Goal: Information Seeking & Learning: Find specific fact

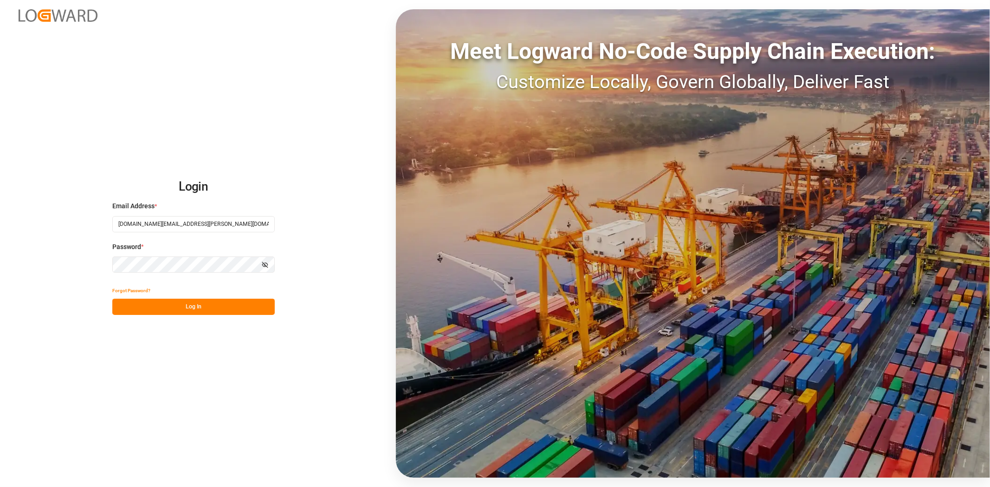
click at [207, 315] on button "Log In" at bounding box center [193, 307] width 162 height 16
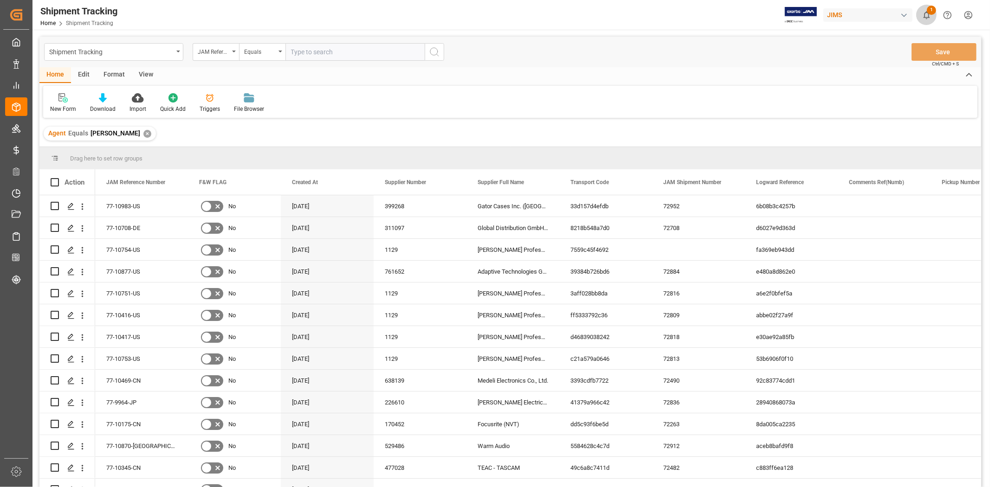
click at [927, 16] on icon "show 1 new notifications" at bounding box center [927, 15] width 10 height 10
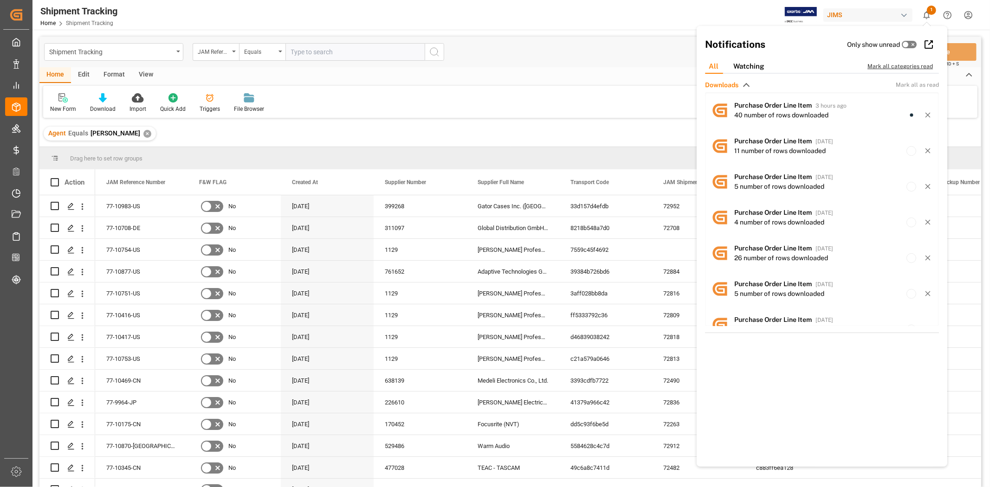
click at [890, 64] on div "Mark all categories read" at bounding box center [905, 66] width 75 height 8
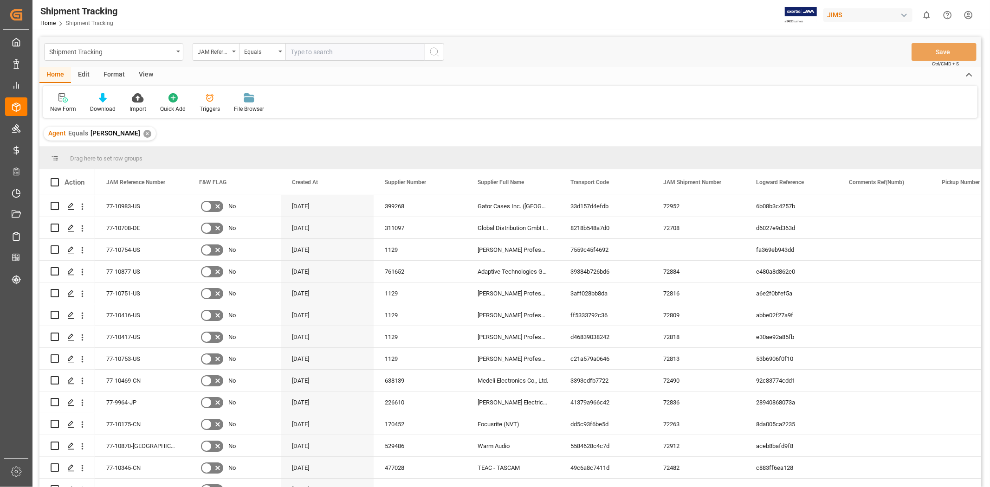
click at [490, 109] on div "New Form Download Import Quick Add Triggers File Browser" at bounding box center [510, 102] width 934 height 32
click at [491, 109] on div "New Form Download Import Quick Add Triggers File Browser" at bounding box center [510, 102] width 934 height 32
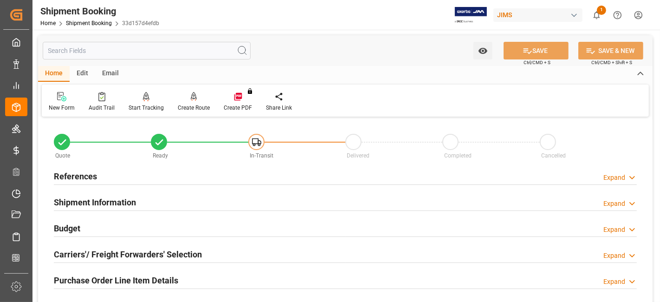
scroll to position [269, 0]
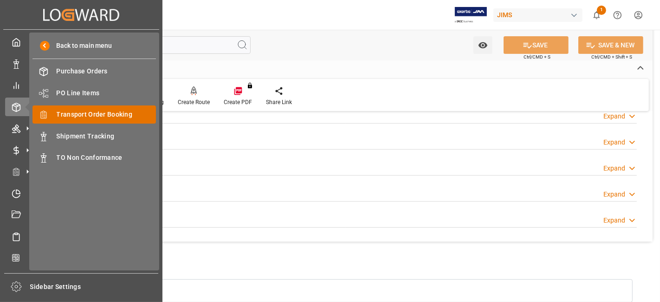
click at [112, 115] on span "Transport Order Booking" at bounding box center [107, 115] width 100 height 10
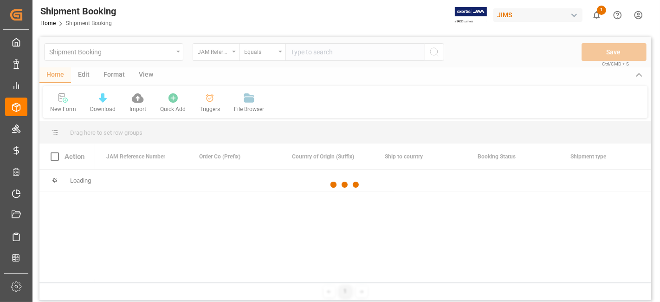
click at [304, 55] on div at bounding box center [345, 185] width 612 height 296
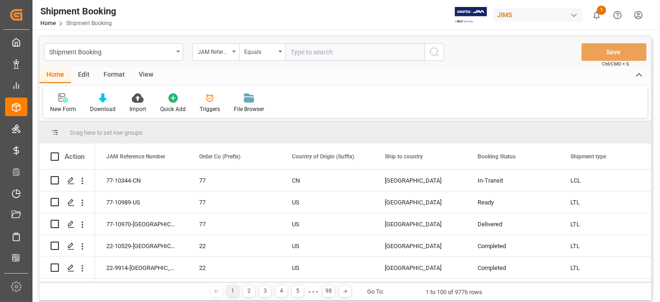
click at [307, 54] on input "text" at bounding box center [354, 52] width 139 height 18
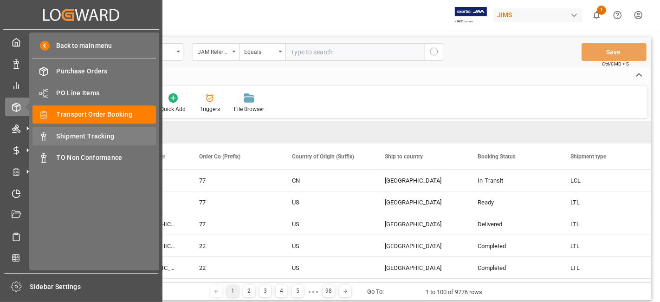
click at [103, 133] on span "Shipment Tracking" at bounding box center [107, 136] width 100 height 10
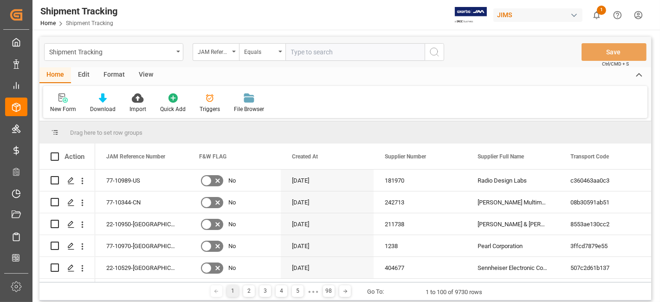
click at [312, 55] on input "text" at bounding box center [354, 52] width 139 height 18
paste input "77-10983-US"
type input "77-10983-US"
click at [435, 56] on icon "search button" at bounding box center [434, 51] width 11 height 11
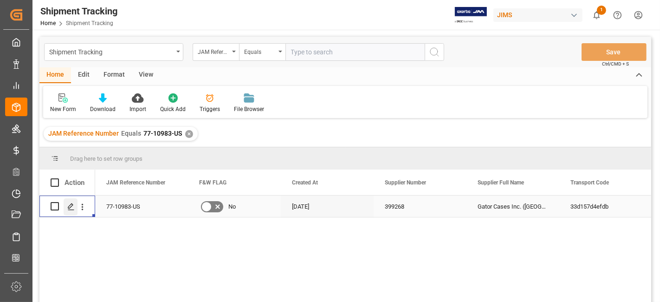
click at [68, 205] on icon "Press SPACE to select this row." at bounding box center [70, 206] width 7 height 7
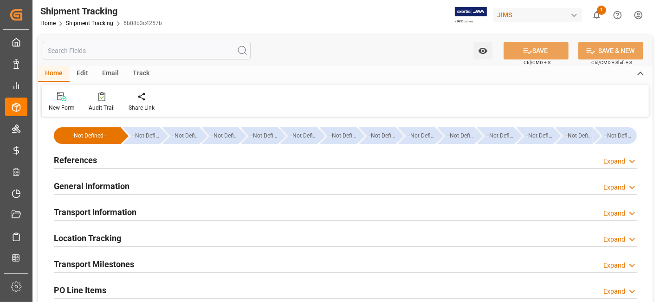
type input "[DATE]"
click at [81, 160] on h2 "References" at bounding box center [75, 160] width 43 height 13
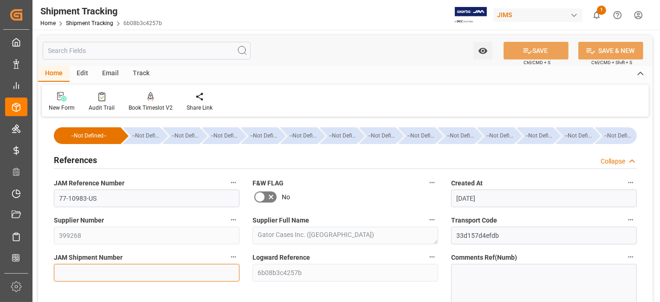
click at [171, 274] on input at bounding box center [147, 273] width 186 height 18
paste input "72952"
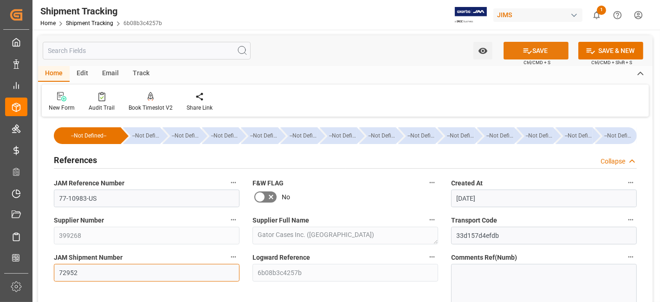
type input "72952"
click at [520, 53] on button "SAVE" at bounding box center [536, 51] width 65 height 18
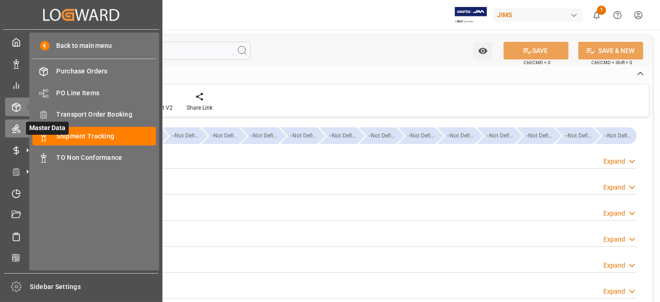
click at [16, 130] on icon at bounding box center [16, 128] width 9 height 9
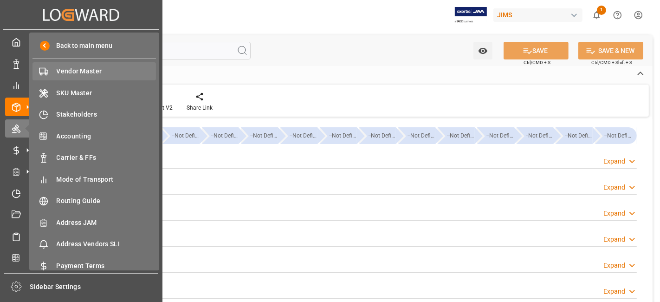
click at [96, 73] on span "Vendor Master" at bounding box center [107, 71] width 100 height 10
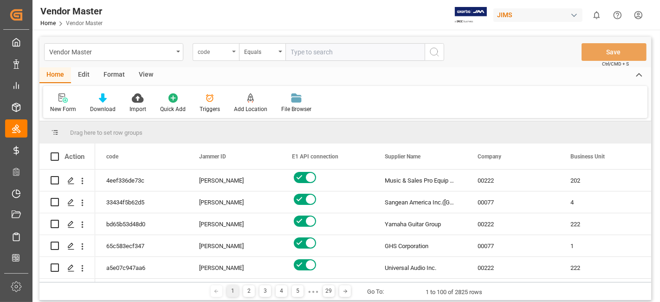
click at [235, 53] on div "code" at bounding box center [216, 52] width 46 height 18
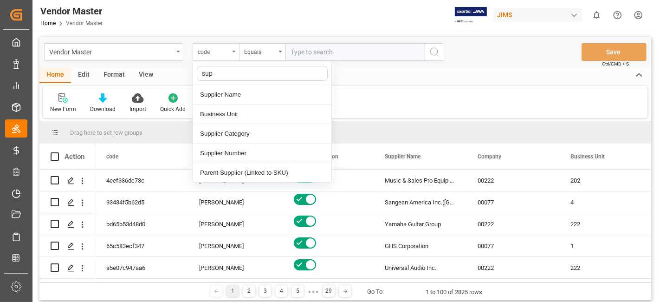
type input "supp"
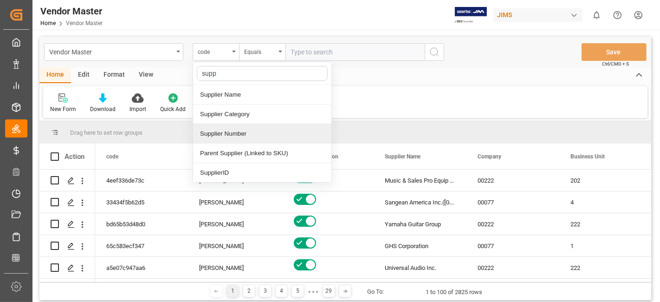
drag, startPoint x: 236, startPoint y: 133, endPoint x: 248, endPoint y: 117, distance: 20.2
click at [236, 133] on div "Supplier Number" at bounding box center [262, 133] width 138 height 19
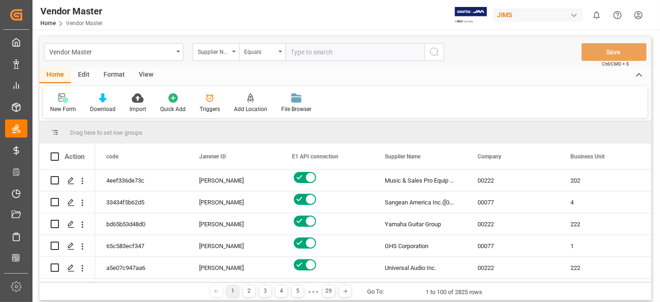
click at [311, 59] on input "text" at bounding box center [354, 52] width 139 height 18
paste input "311097"
type input "311097"
click at [444, 50] on button "search button" at bounding box center [434, 52] width 19 height 18
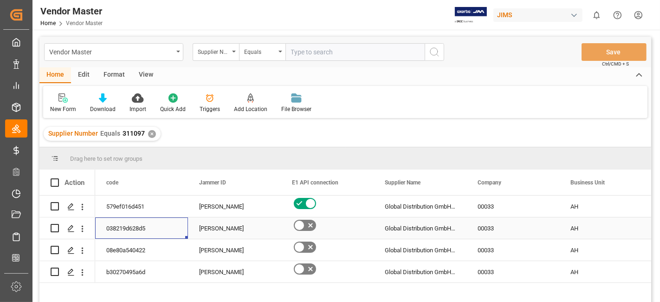
click at [160, 221] on div "038219d628d5" at bounding box center [141, 227] width 93 height 21
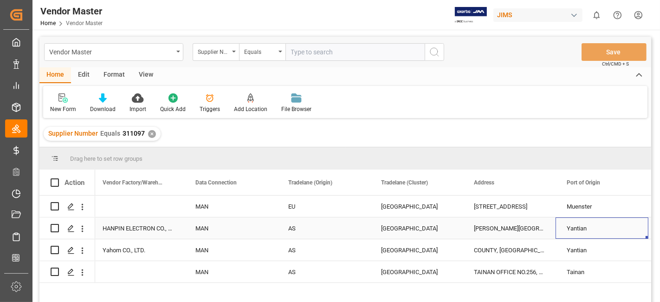
scroll to position [0, 1582]
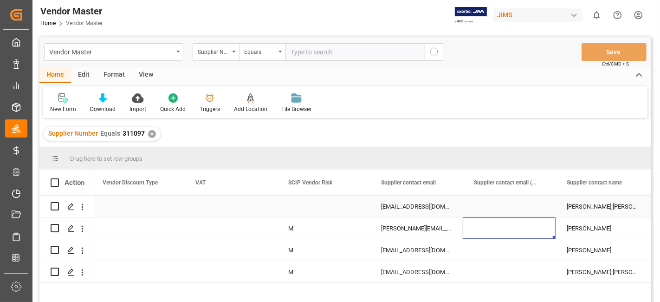
click at [421, 202] on div "[EMAIL_ADDRESS][DOMAIN_NAME];[DOMAIN_NAME][EMAIL_ADDRESS][DOMAIN_NAME]" at bounding box center [416, 205] width 93 height 21
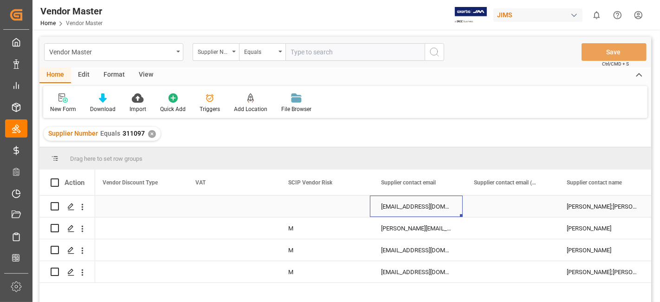
click at [421, 202] on div "[EMAIL_ADDRESS][DOMAIN_NAME];[DOMAIN_NAME][EMAIL_ADDRESS][DOMAIN_NAME]" at bounding box center [416, 205] width 93 height 21
click at [421, 203] on input "[EMAIL_ADDRESS][DOMAIN_NAME];[DOMAIN_NAME][EMAIL_ADDRESS][DOMAIN_NAME]" at bounding box center [416, 212] width 78 height 18
click at [305, 52] on input "text" at bounding box center [354, 52] width 139 height 18
paste input "675527"
type input "675527"
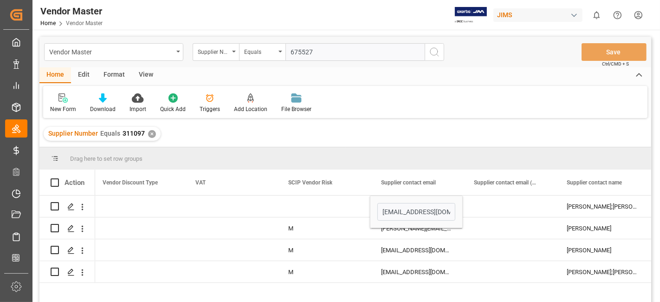
click at [151, 134] on div "✕" at bounding box center [152, 134] width 8 height 8
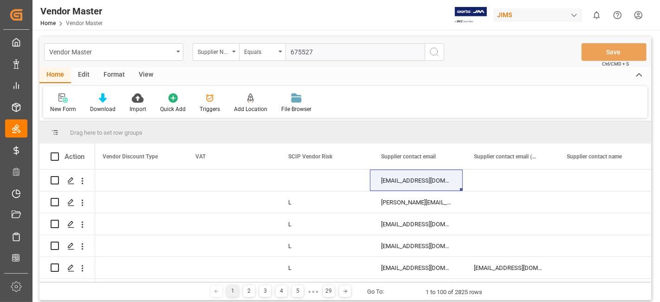
click at [307, 53] on input "675527" at bounding box center [354, 52] width 139 height 18
click at [428, 52] on button "search button" at bounding box center [434, 52] width 19 height 18
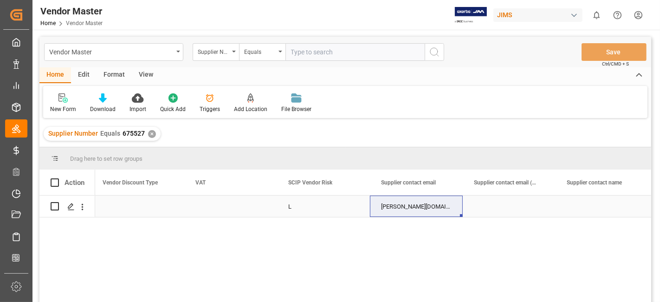
click at [241, 210] on div "Press SPACE to select this row." at bounding box center [230, 205] width 93 height 21
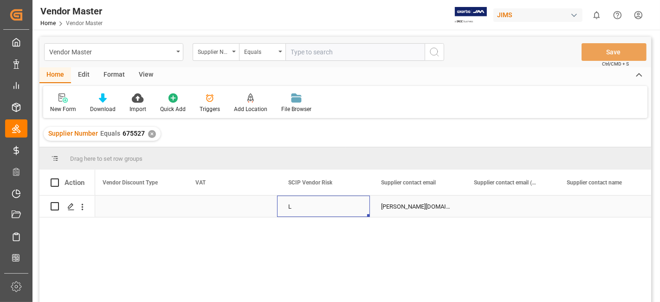
click at [406, 205] on div "[PERSON_NAME][DOMAIN_NAME][EMAIL_ADDRESS][PERSON_NAME][DOMAIN_NAME]; [PERSON_NA…" at bounding box center [416, 205] width 93 height 21
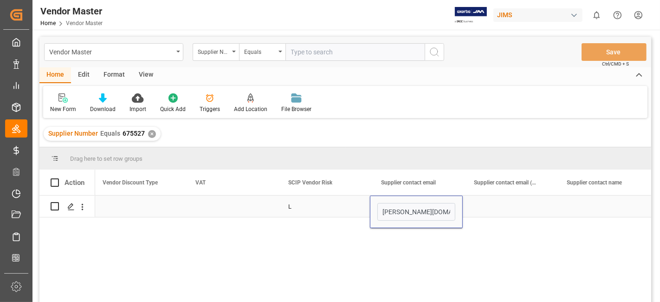
click at [406, 205] on input "[PERSON_NAME][DOMAIN_NAME][EMAIL_ADDRESS][PERSON_NAME][DOMAIN_NAME]; [PERSON_NA…" at bounding box center [416, 212] width 78 height 18
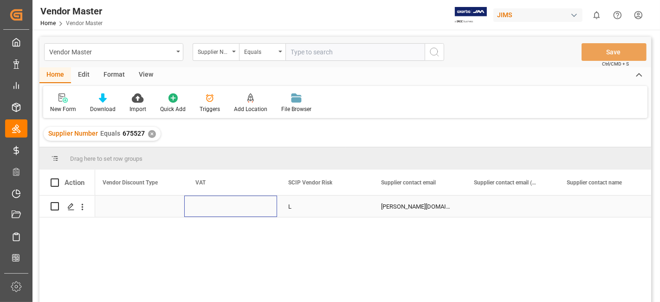
click at [185, 210] on div "Press SPACE to select this row." at bounding box center [230, 205] width 93 height 21
